Goal: Transaction & Acquisition: Download file/media

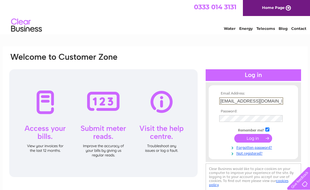
type input "esthercook9@btinternet.com"
click at [253, 138] on input "submit" at bounding box center [253, 137] width 38 height 9
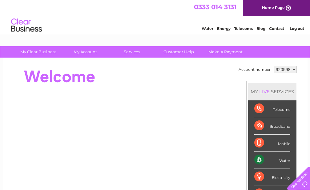
click at [258, 157] on div "Water" at bounding box center [272, 159] width 36 height 17
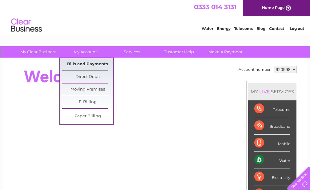
click at [84, 63] on link "Bills and Payments" at bounding box center [87, 64] width 51 height 12
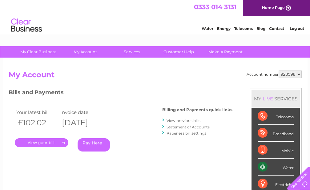
click at [179, 120] on link "View previous bills" at bounding box center [183, 120] width 34 height 5
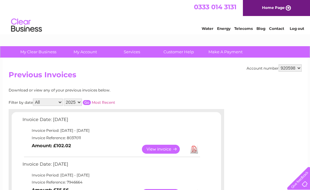
scroll to position [185, 0]
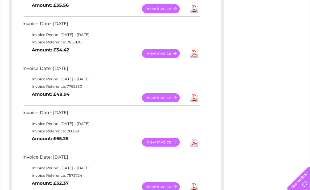
click at [193, 96] on link "Download" at bounding box center [194, 97] width 8 height 9
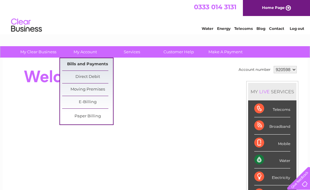
click at [84, 62] on link "Bills and Payments" at bounding box center [87, 64] width 51 height 12
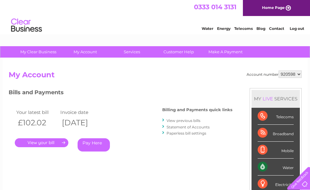
click at [182, 120] on link "View previous bills" at bounding box center [183, 120] width 34 height 5
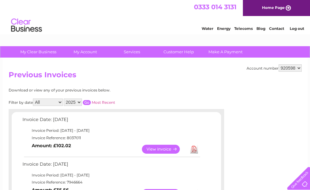
scroll to position [185, 0]
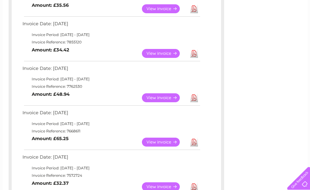
click at [193, 52] on link "Download" at bounding box center [194, 53] width 8 height 9
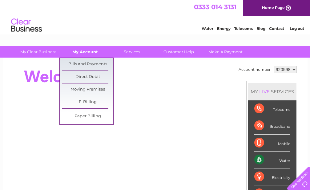
click at [84, 49] on link "My Account" at bounding box center [85, 51] width 51 height 11
click at [82, 62] on link "Bills and Payments" at bounding box center [87, 64] width 51 height 12
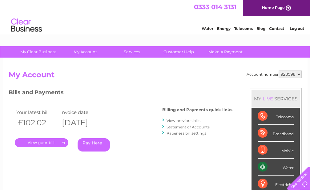
click at [178, 119] on link "View previous bills" at bounding box center [183, 120] width 34 height 5
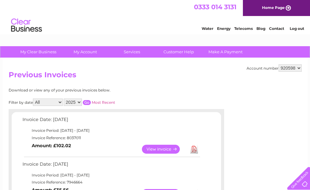
scroll to position [185, 0]
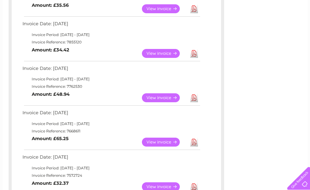
click at [193, 8] on link "Download" at bounding box center [194, 8] width 8 height 9
